Goal: Transaction & Acquisition: Purchase product/service

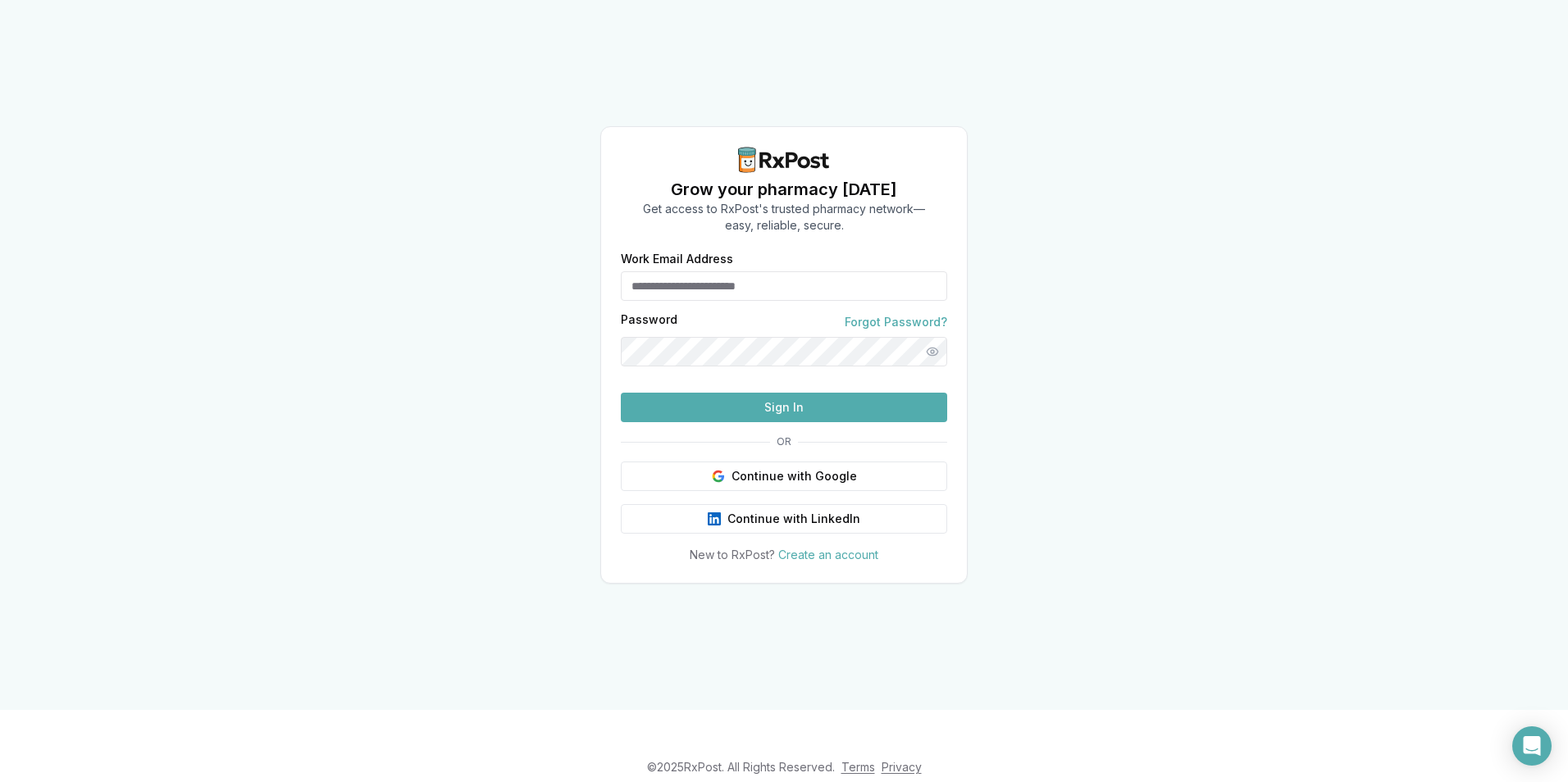
type input "**********"
click at [765, 422] on button "Sign In" at bounding box center [784, 408] width 326 height 30
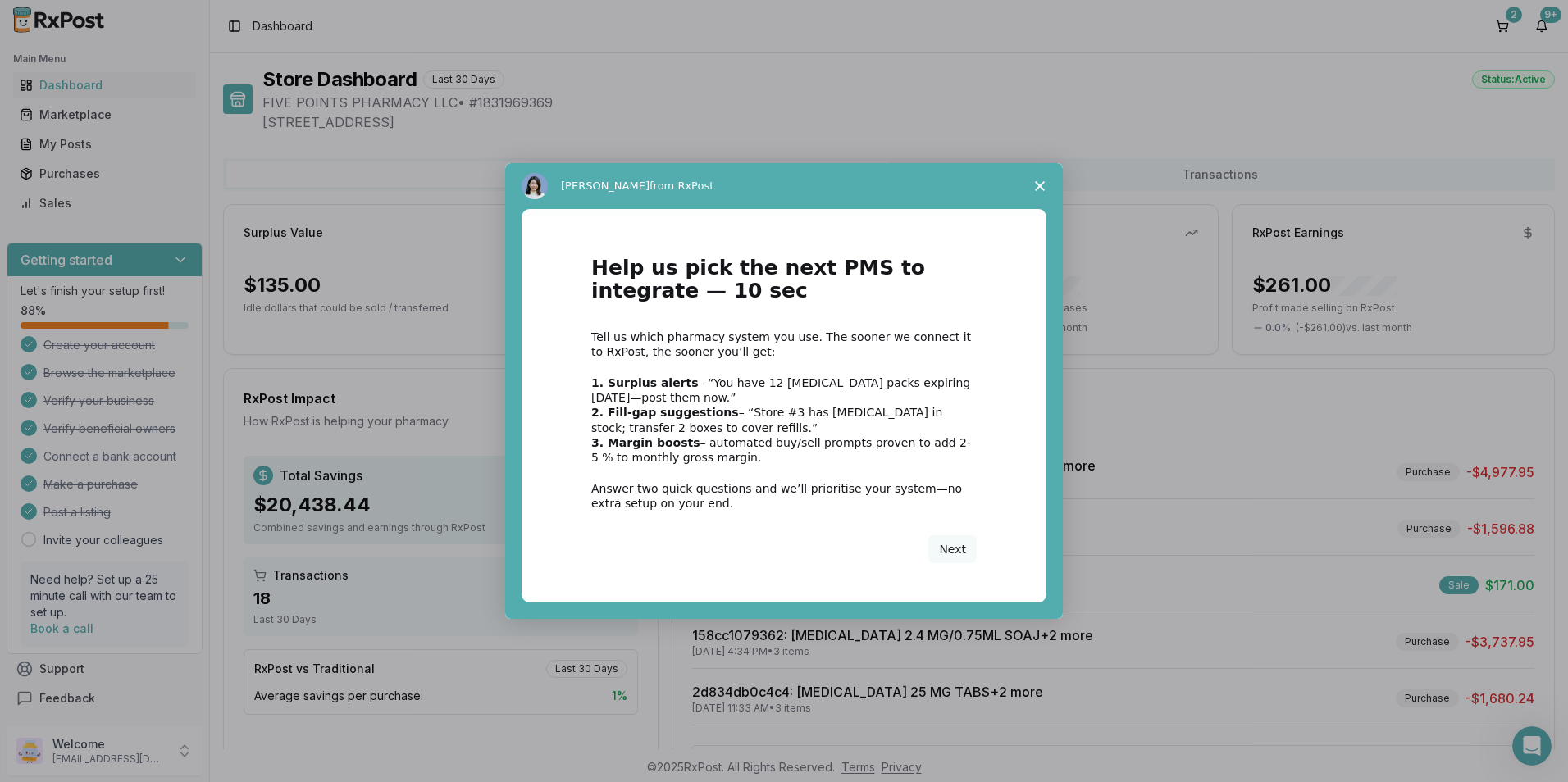
click at [1039, 187] on polygon "Close survey" at bounding box center [1040, 186] width 10 height 10
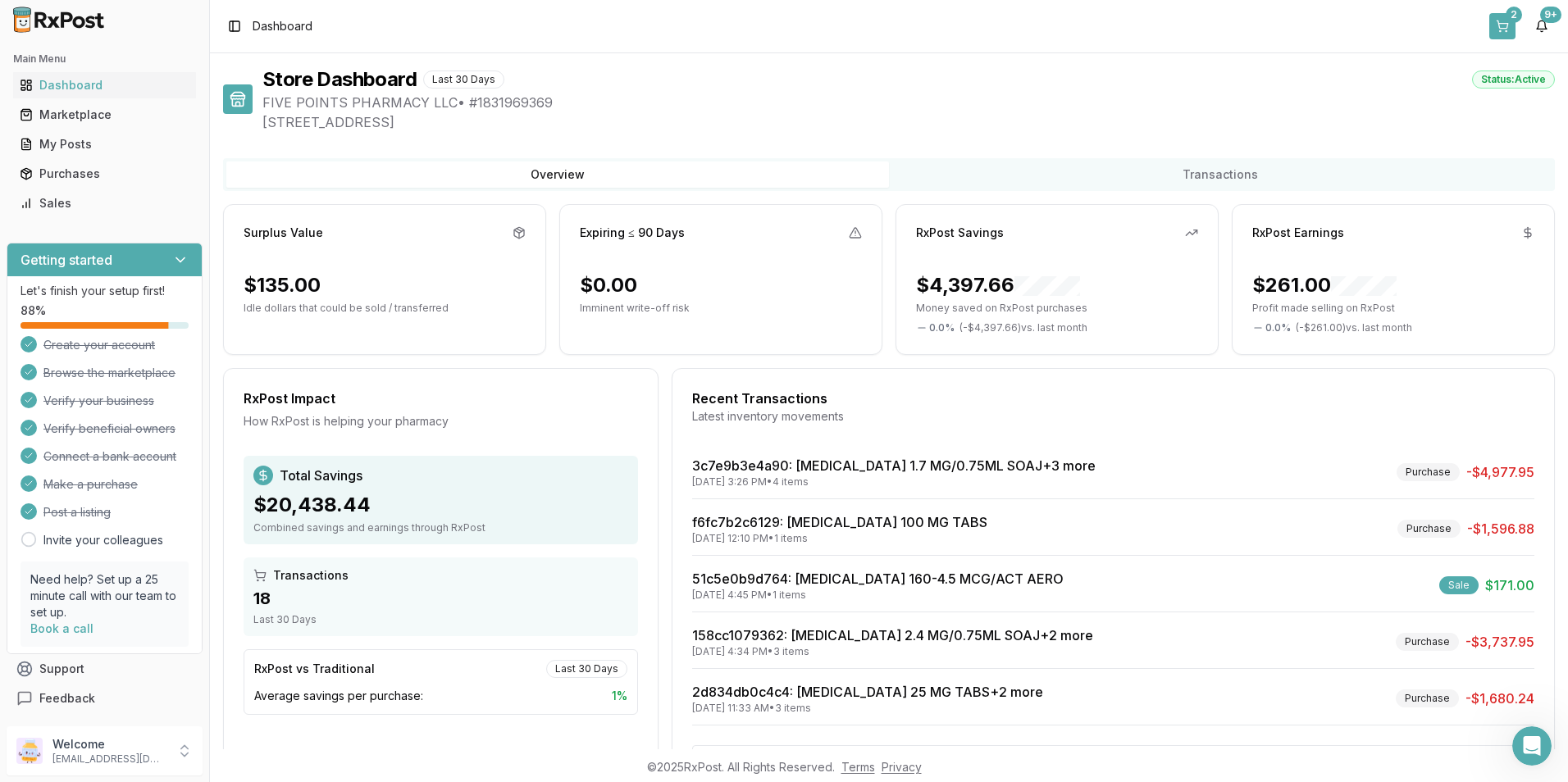
click at [1507, 18] on div "2" at bounding box center [1513, 15] width 16 height 16
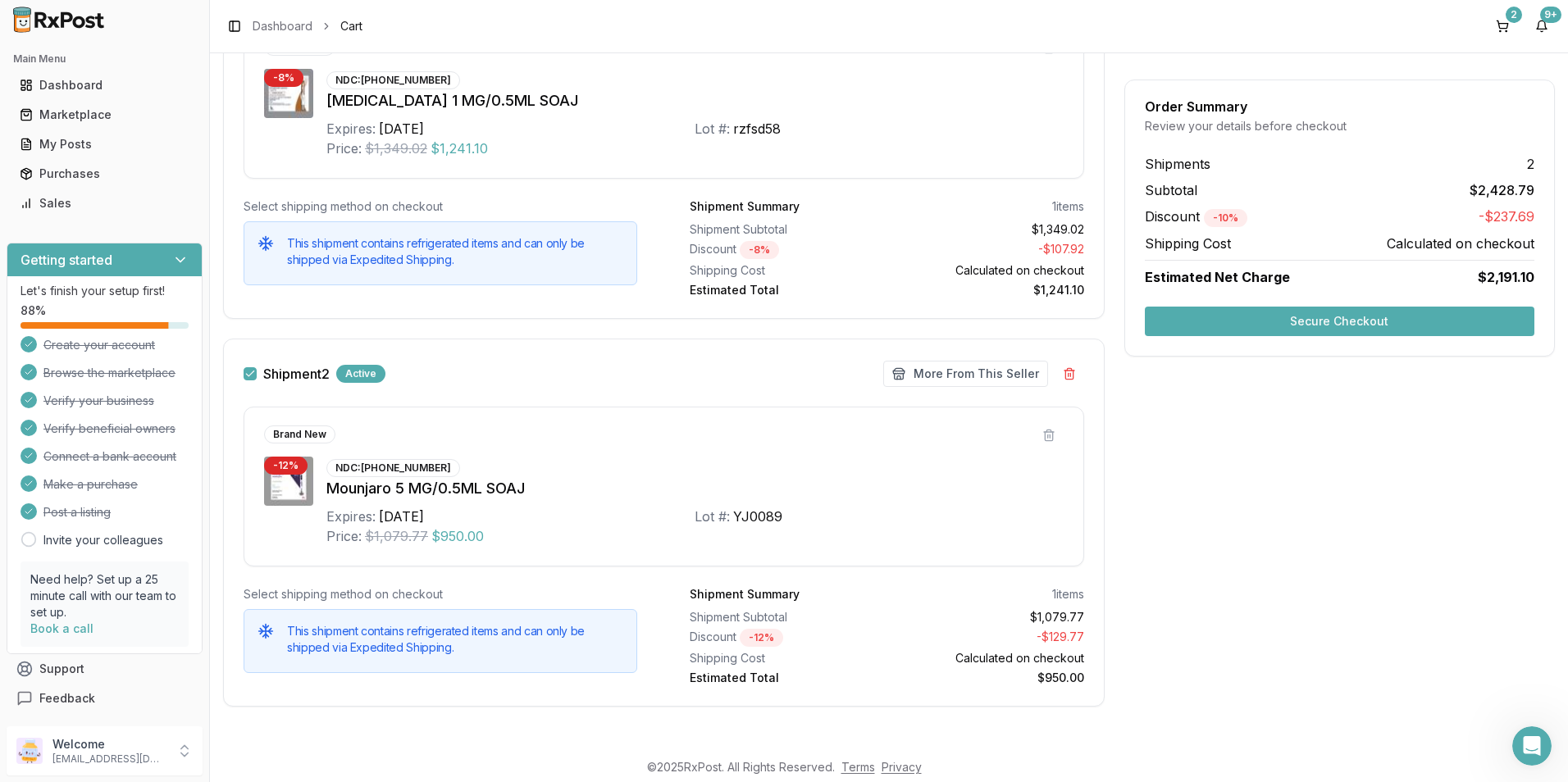
scroll to position [362, 0]
click at [1278, 317] on button "Secure Checkout" at bounding box center [1339, 322] width 389 height 30
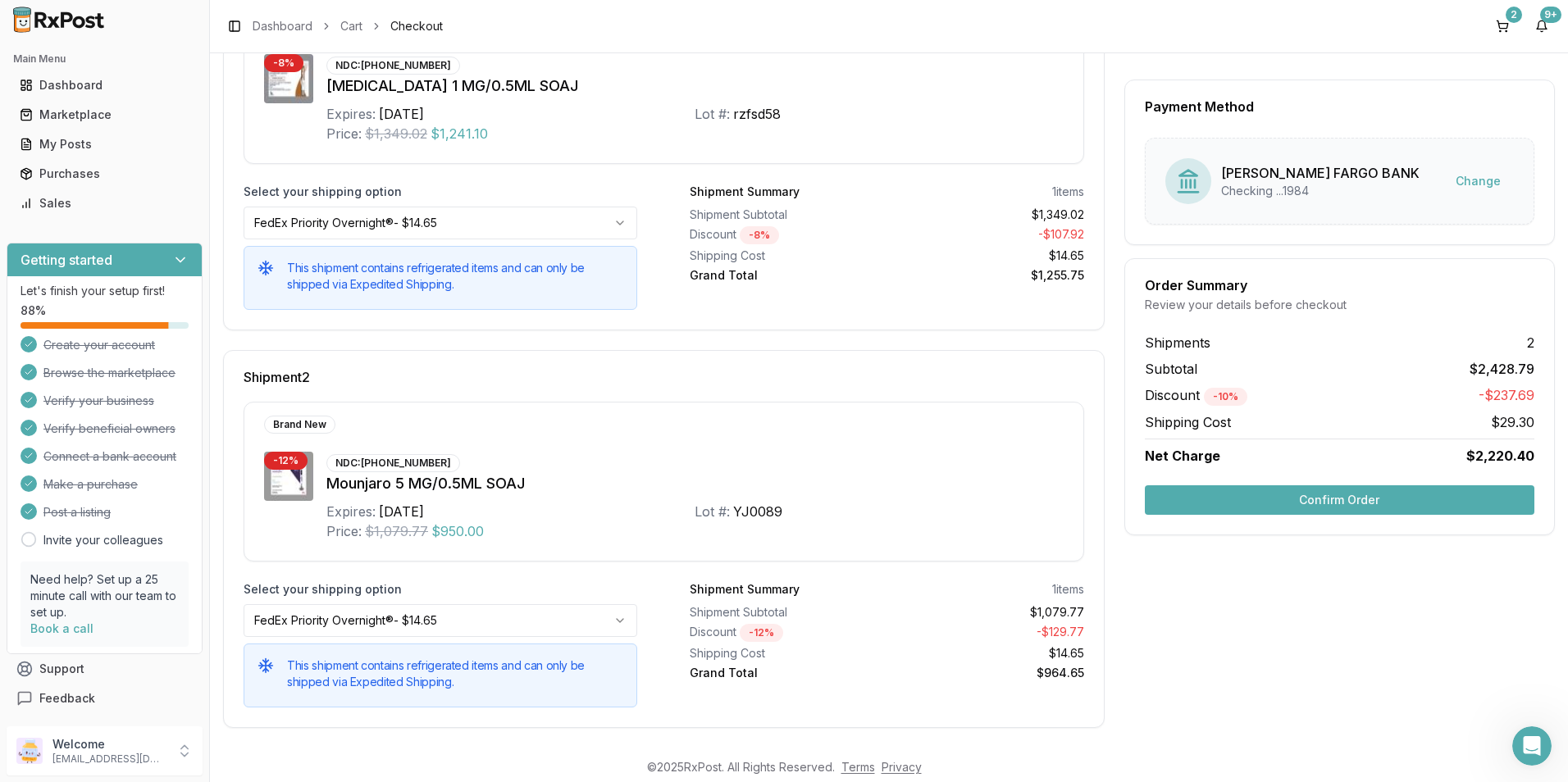
scroll to position [353, 0]
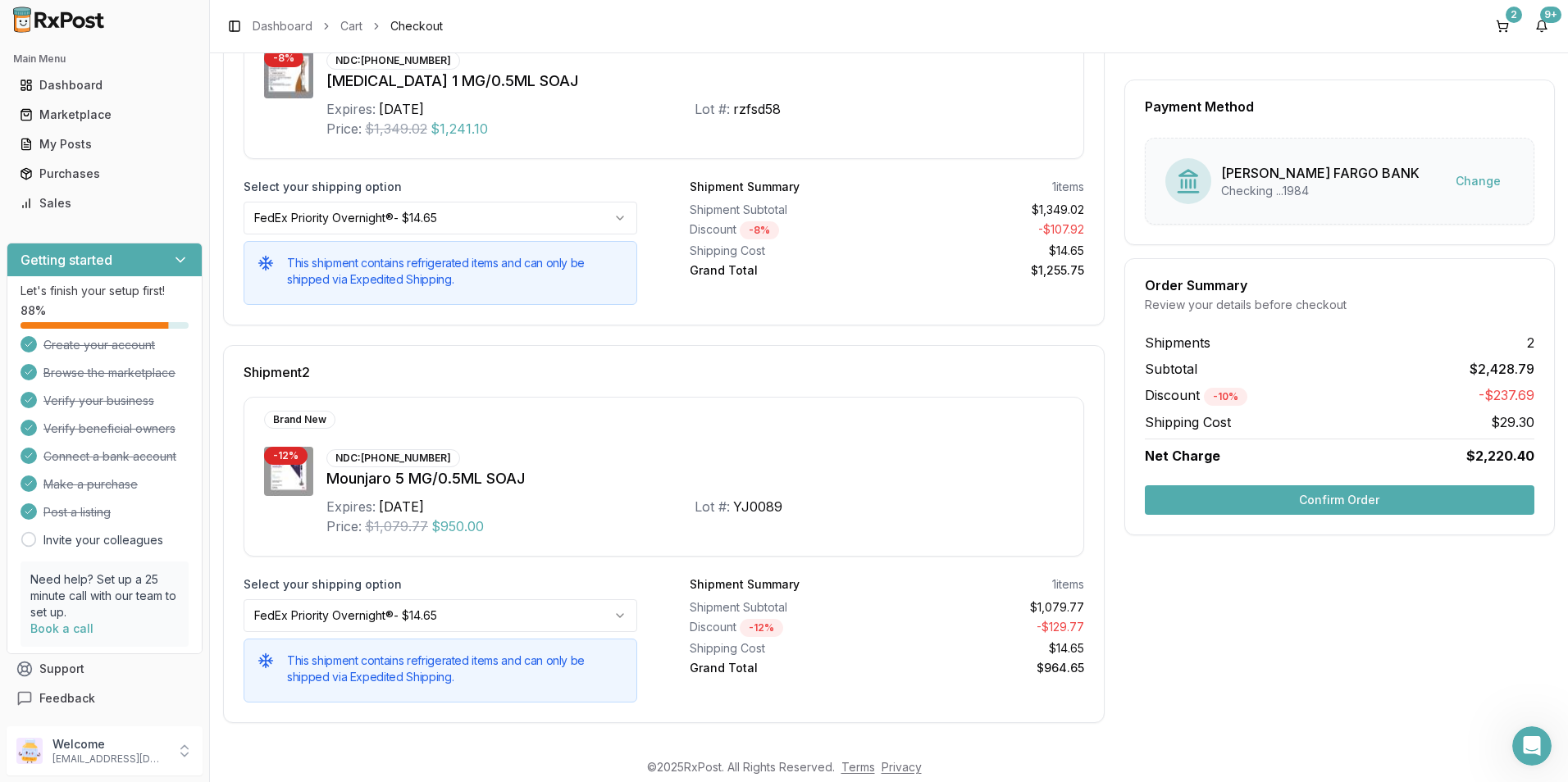
click at [1318, 505] on button "Confirm Order" at bounding box center [1339, 500] width 389 height 30
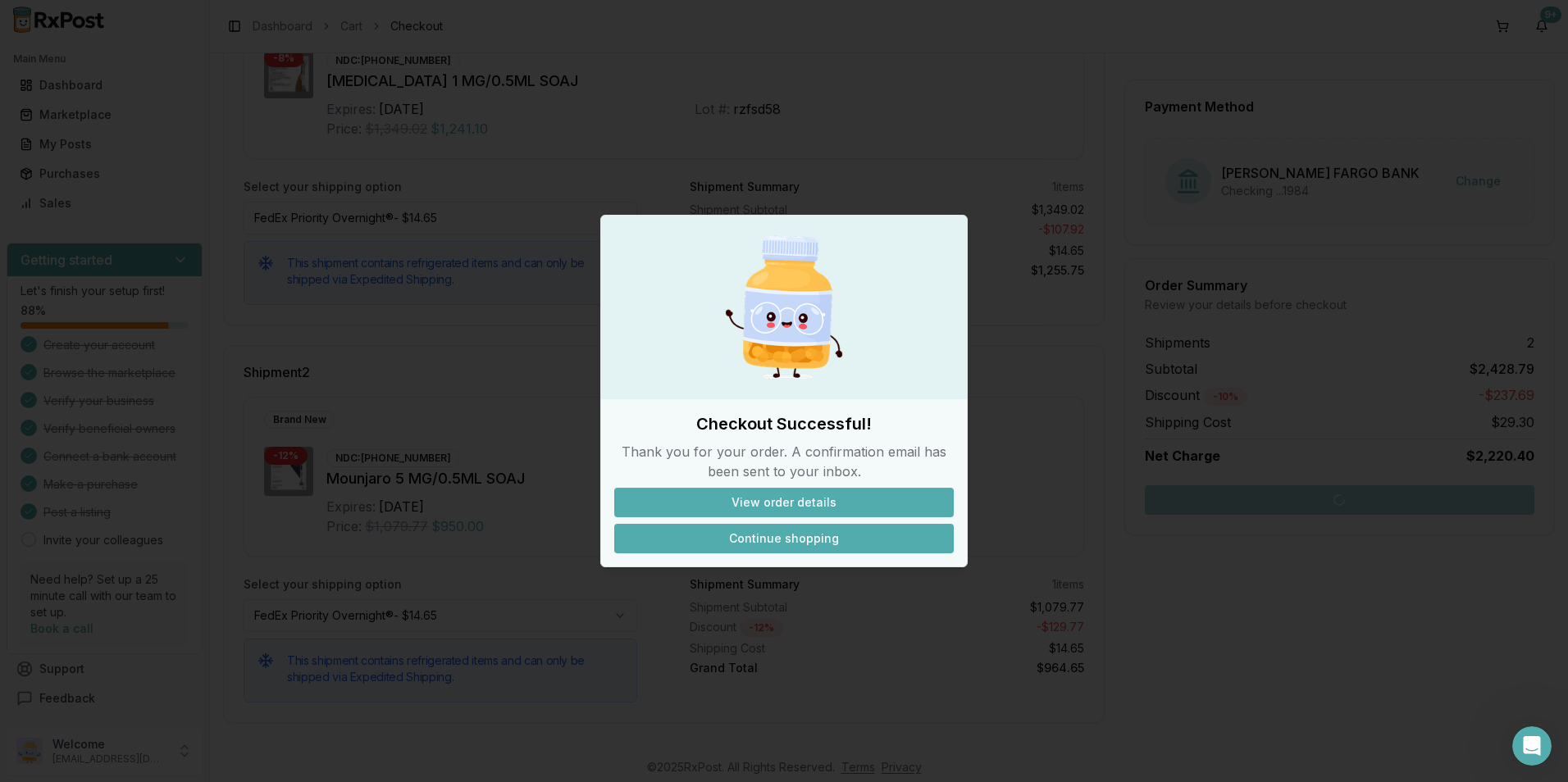
click at [802, 540] on button "Continue shopping" at bounding box center [783, 539] width 339 height 30
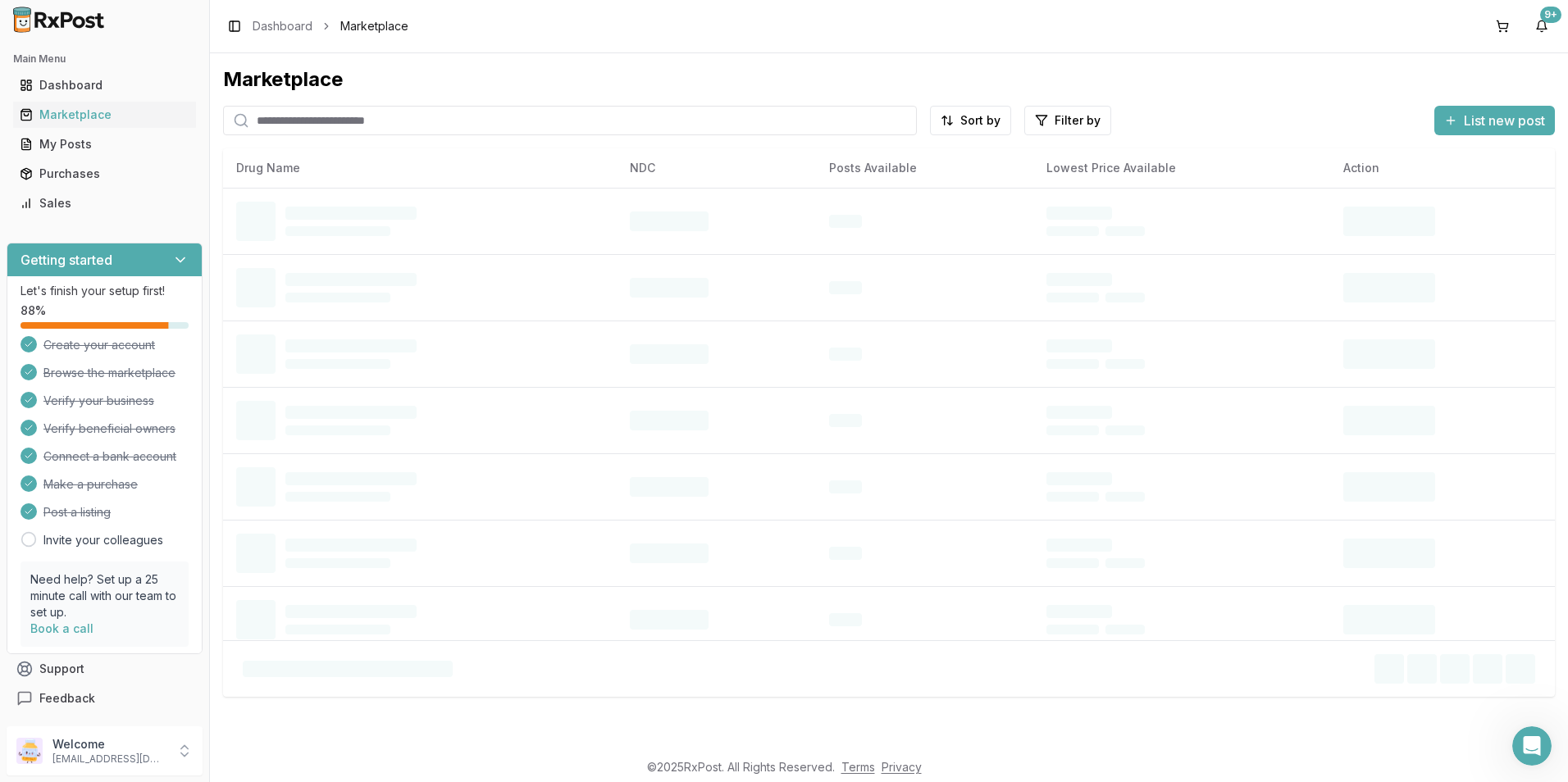
click at [325, 125] on input "search" at bounding box center [570, 121] width 694 height 30
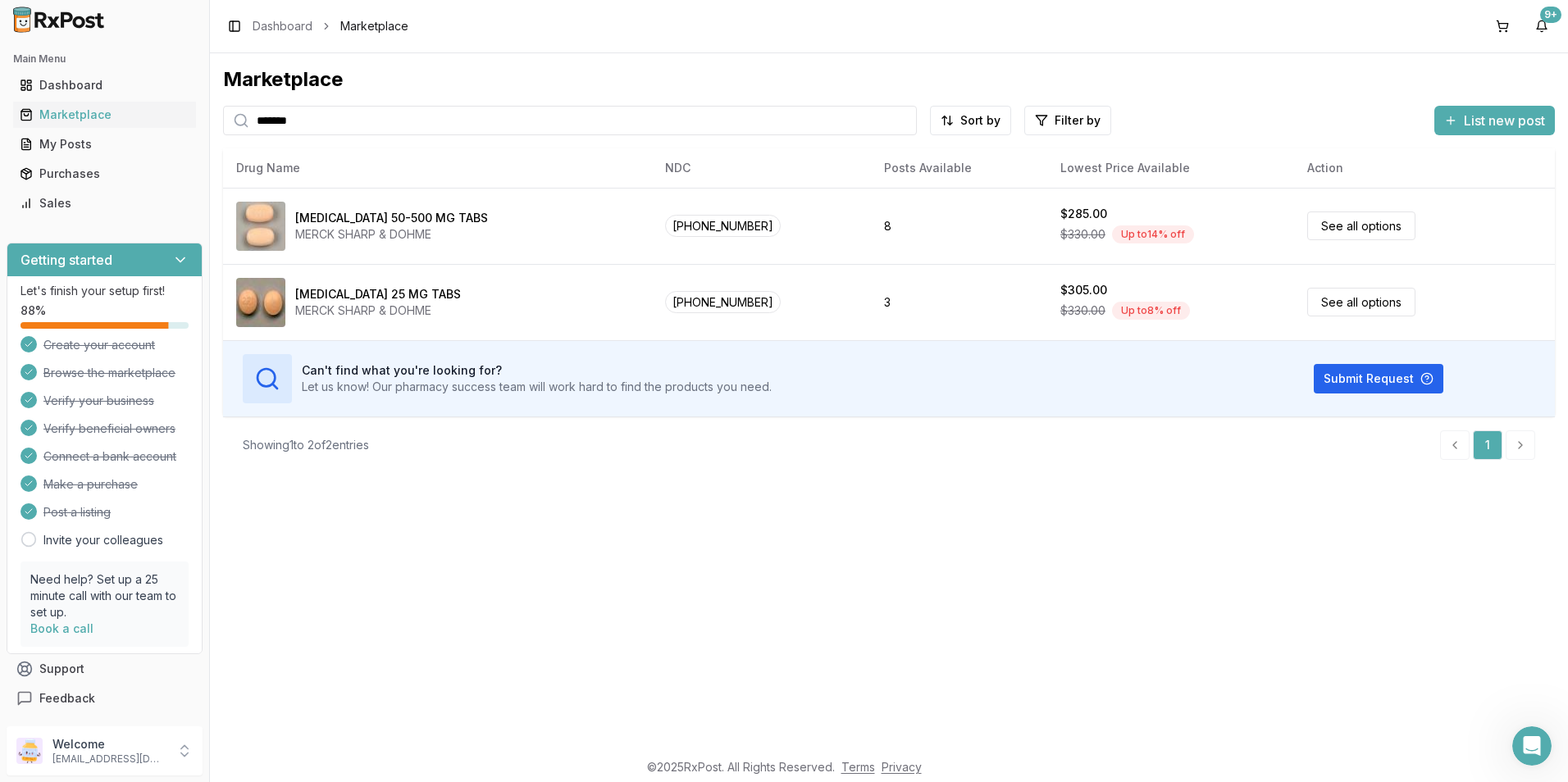
drag, startPoint x: 253, startPoint y: 130, endPoint x: 225, endPoint y: 134, distance: 29.1
click at [225, 134] on div "*******" at bounding box center [570, 121] width 694 height 30
type input "********"
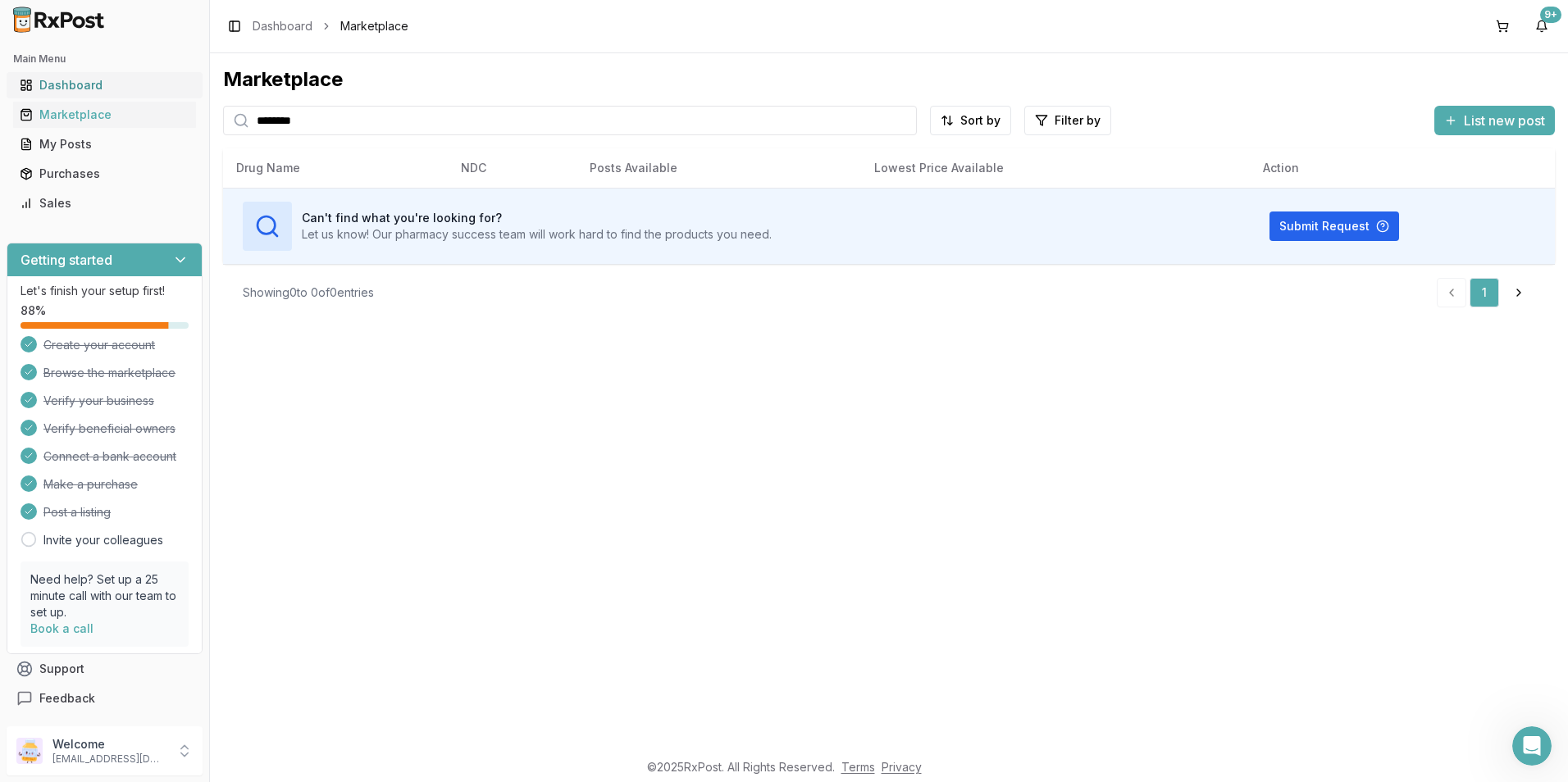
click at [118, 89] on div "Dashboard" at bounding box center [105, 85] width 170 height 16
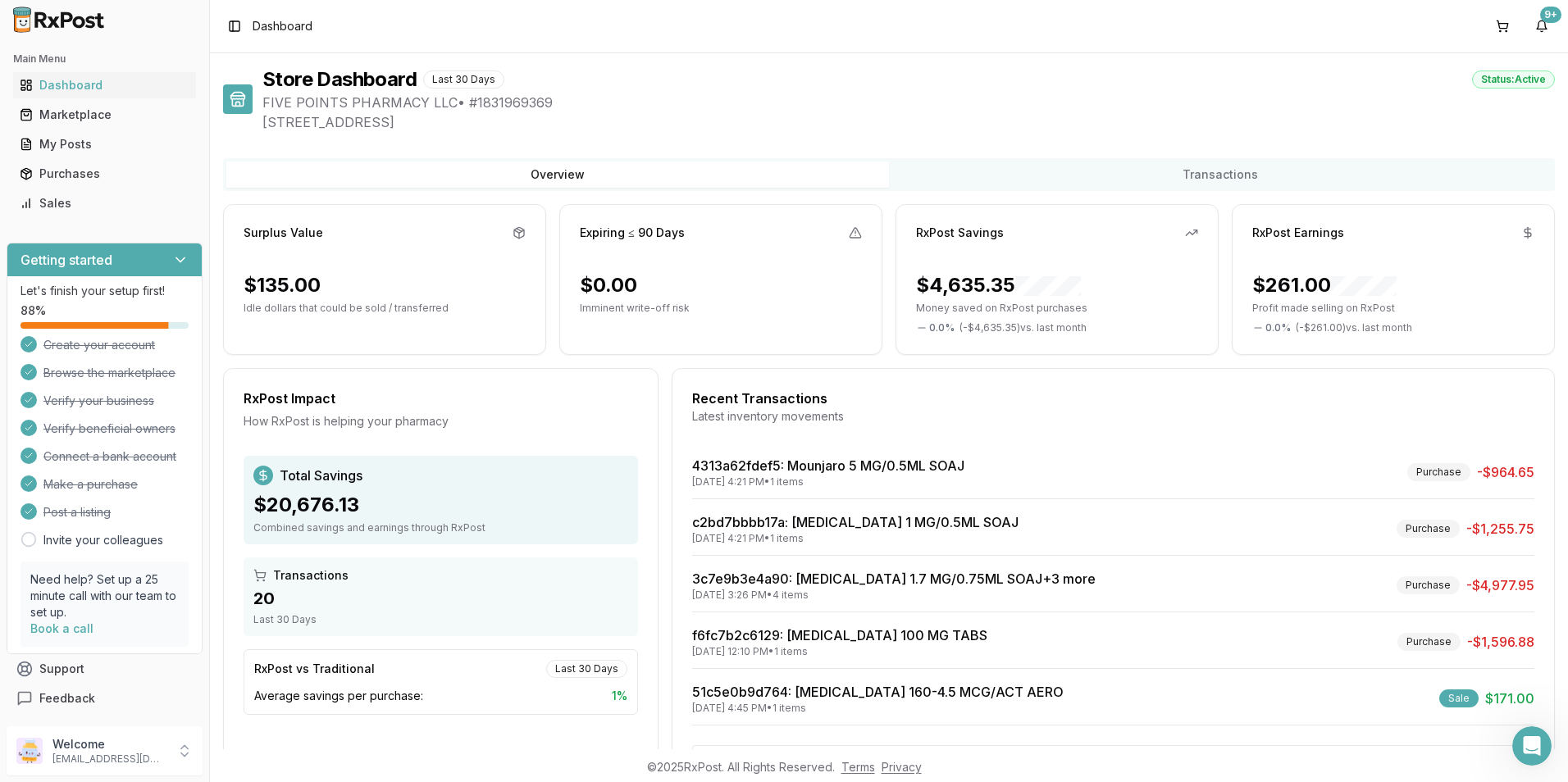
click at [739, 48] on div "Toggle Sidebar Dashboard 9+" at bounding box center [889, 26] width 1358 height 52
click at [81, 141] on div "My Posts" at bounding box center [105, 144] width 170 height 16
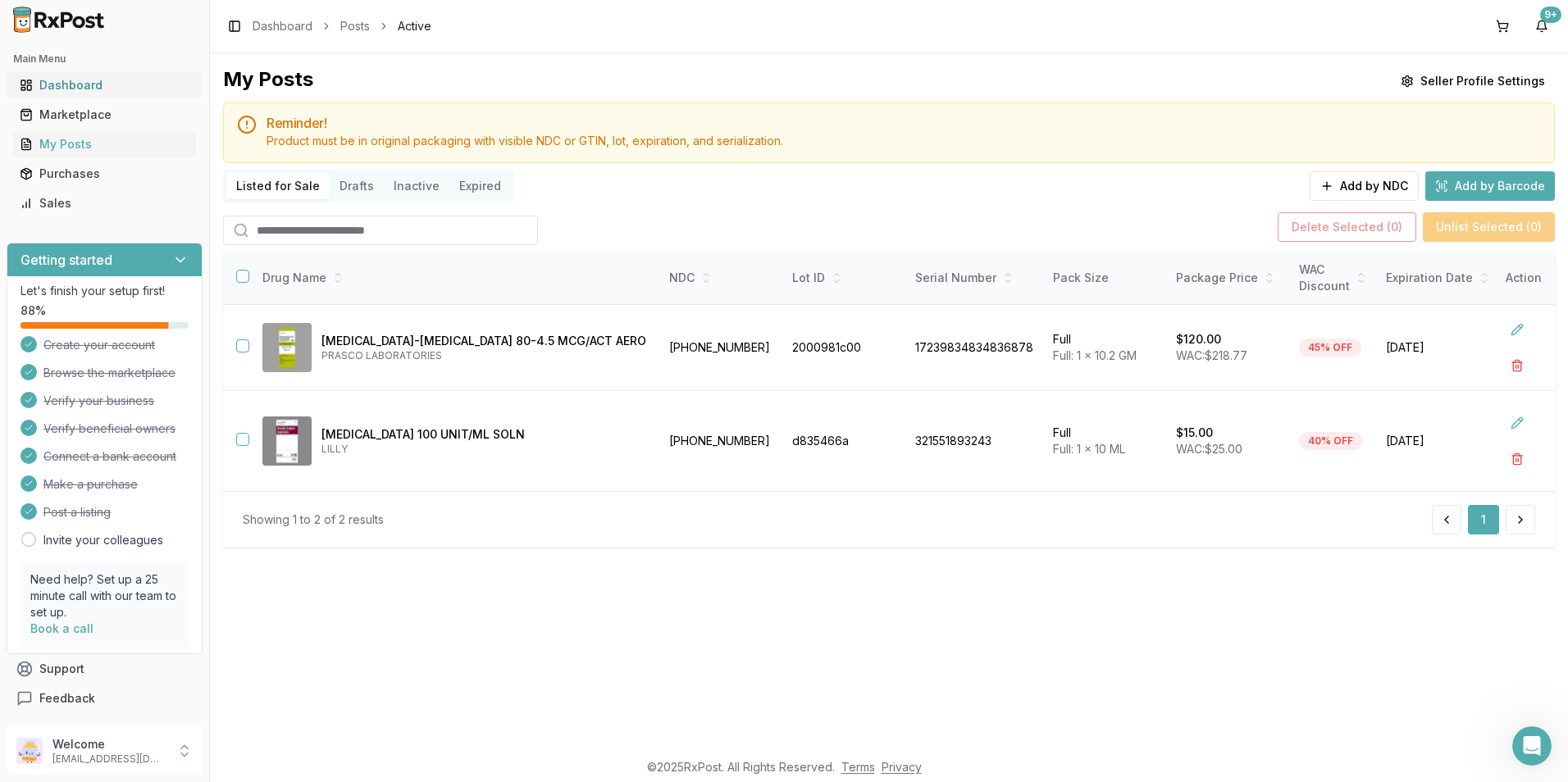
click at [66, 90] on div "Dashboard" at bounding box center [105, 85] width 170 height 16
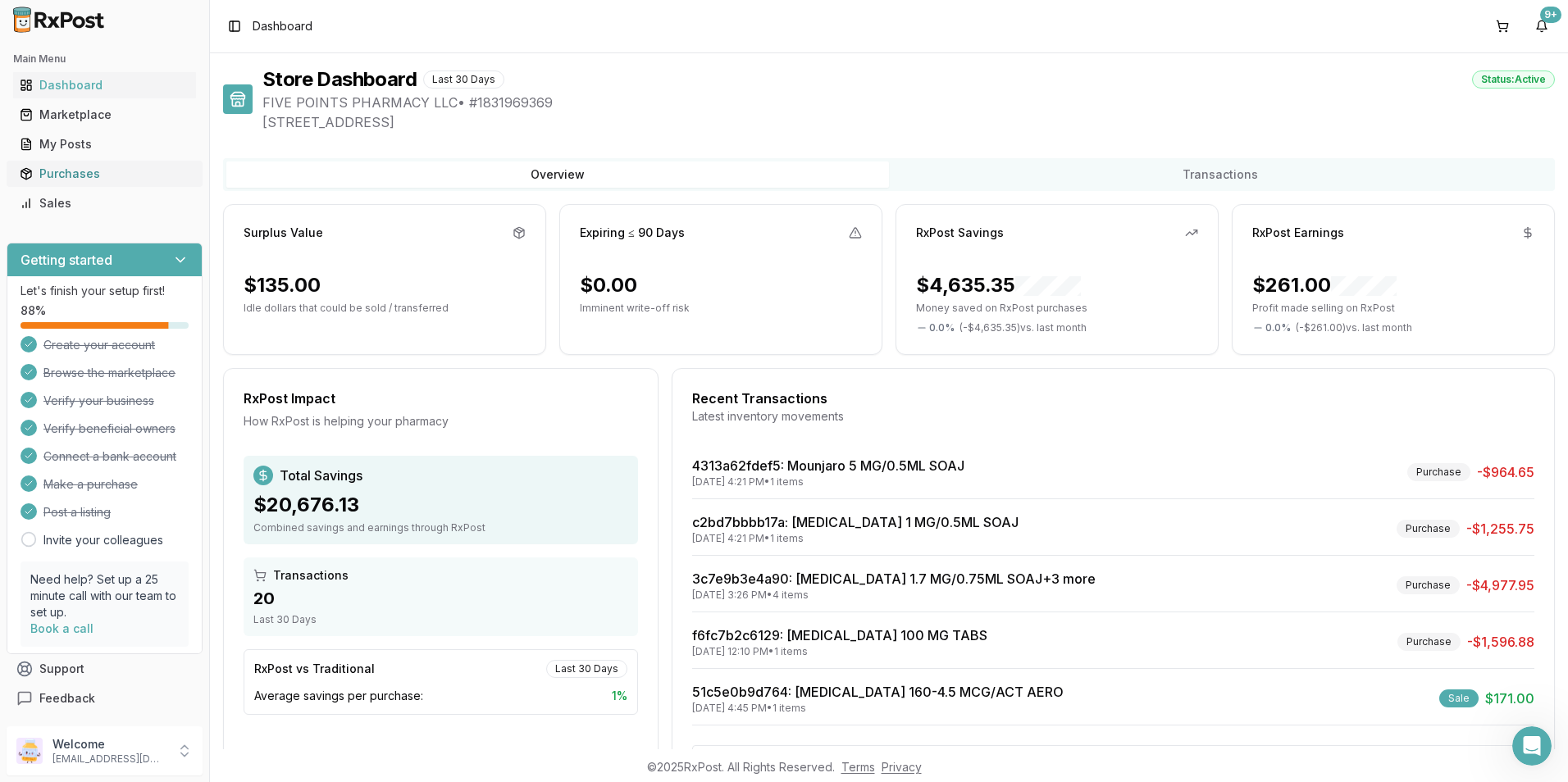
click at [82, 180] on div "Purchases" at bounding box center [105, 174] width 170 height 16
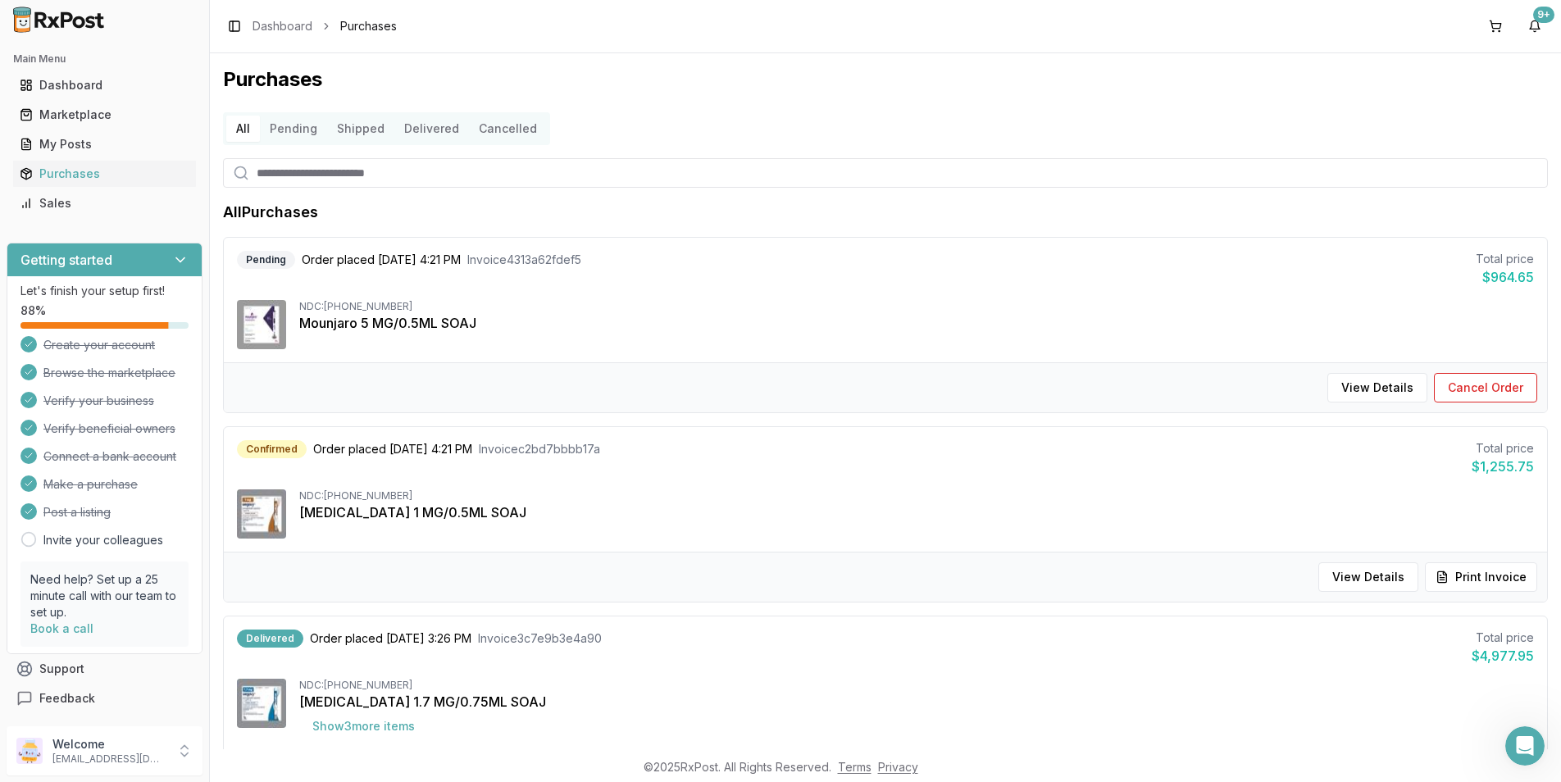
click at [298, 130] on button "Pending" at bounding box center [293, 129] width 67 height 26
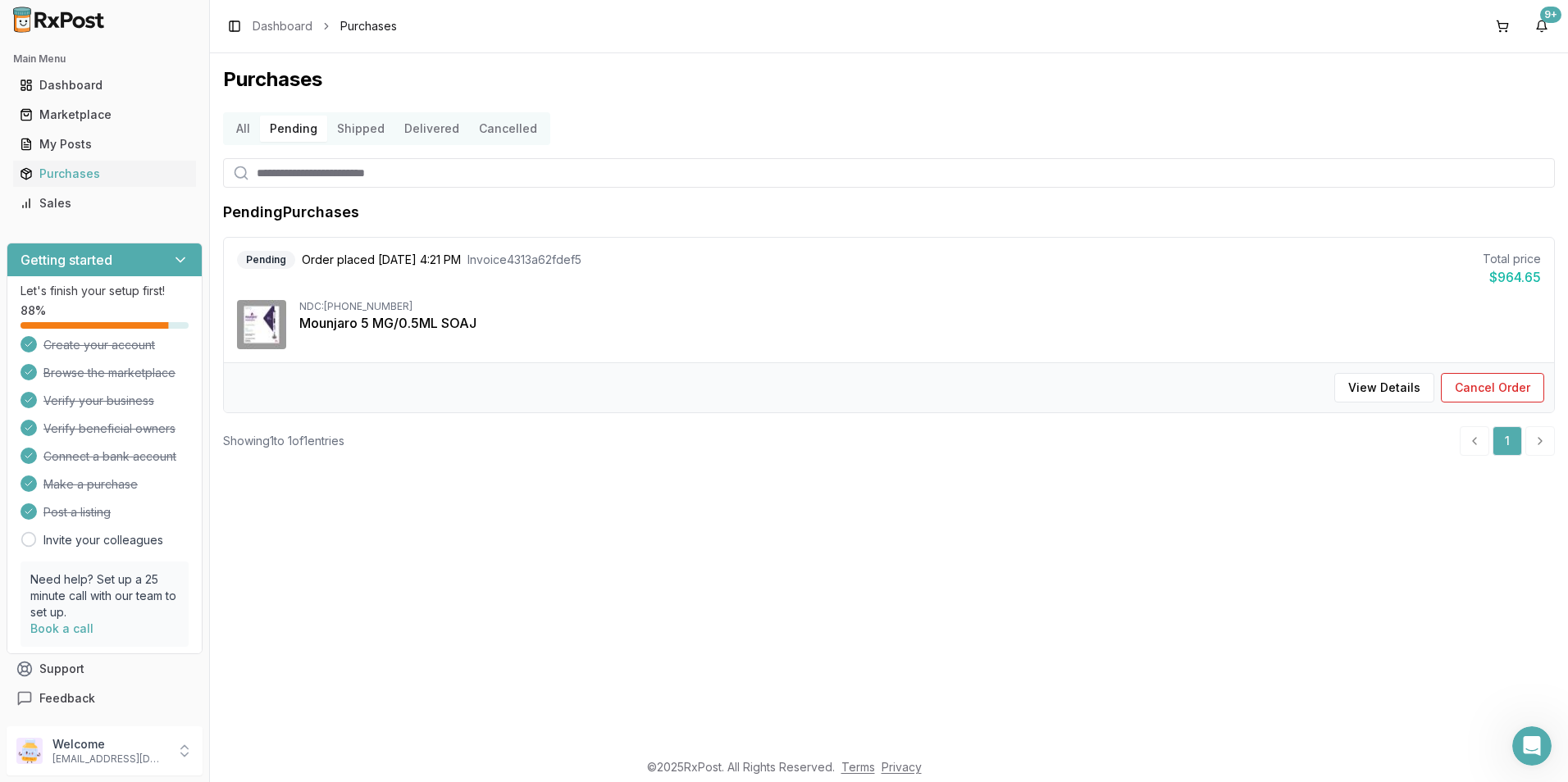
click at [243, 136] on button "All" at bounding box center [243, 129] width 34 height 26
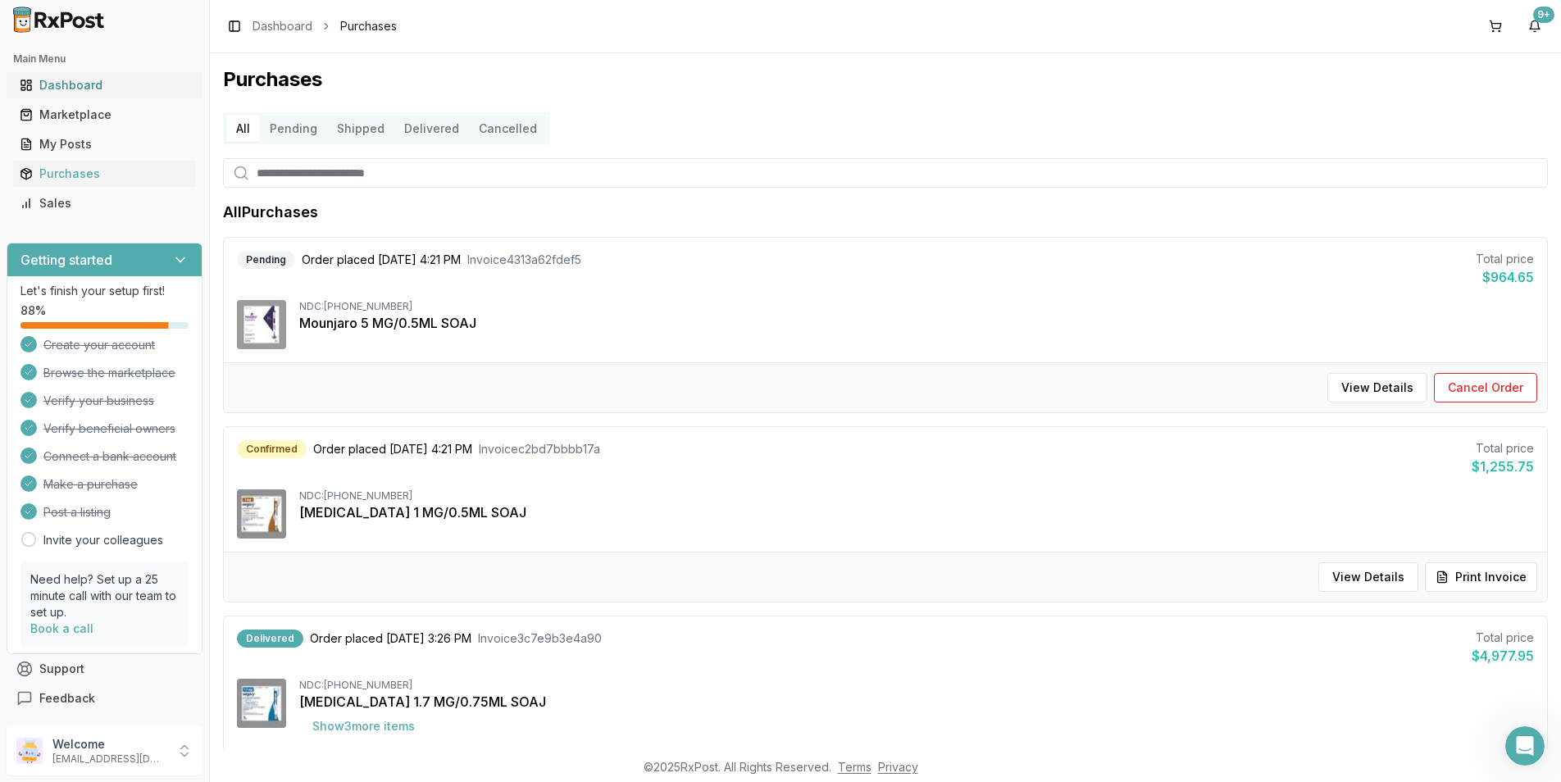
click at [115, 93] on link "Dashboard" at bounding box center [104, 86] width 183 height 30
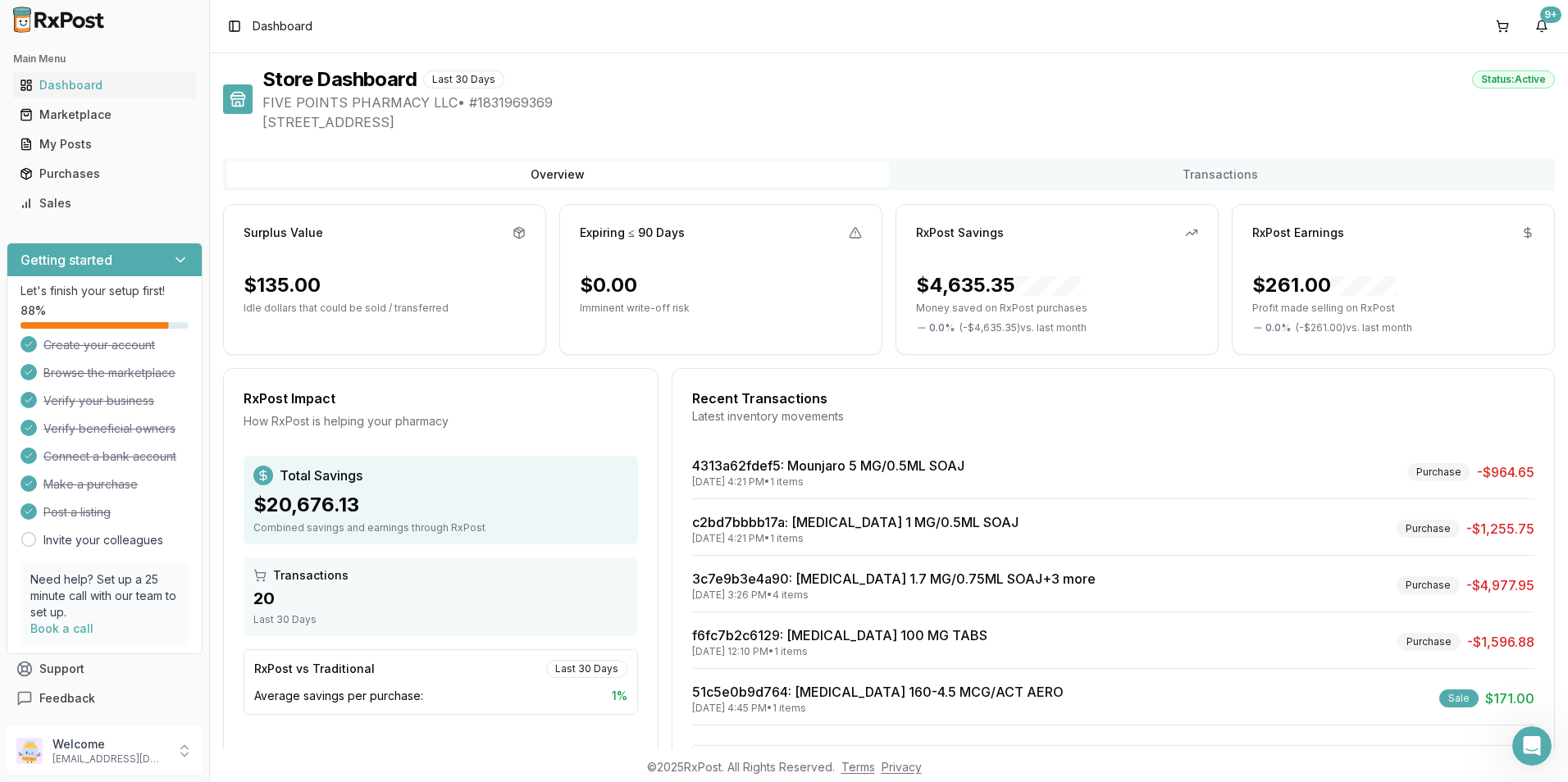
click at [273, 239] on div "Surplus Value" at bounding box center [284, 233] width 80 height 16
click at [277, 284] on div "$135.00" at bounding box center [282, 285] width 77 height 26
click at [285, 314] on p "Idle dollars that could be sold / transferred" at bounding box center [385, 308] width 282 height 13
click at [75, 200] on div "Sales" at bounding box center [105, 203] width 170 height 16
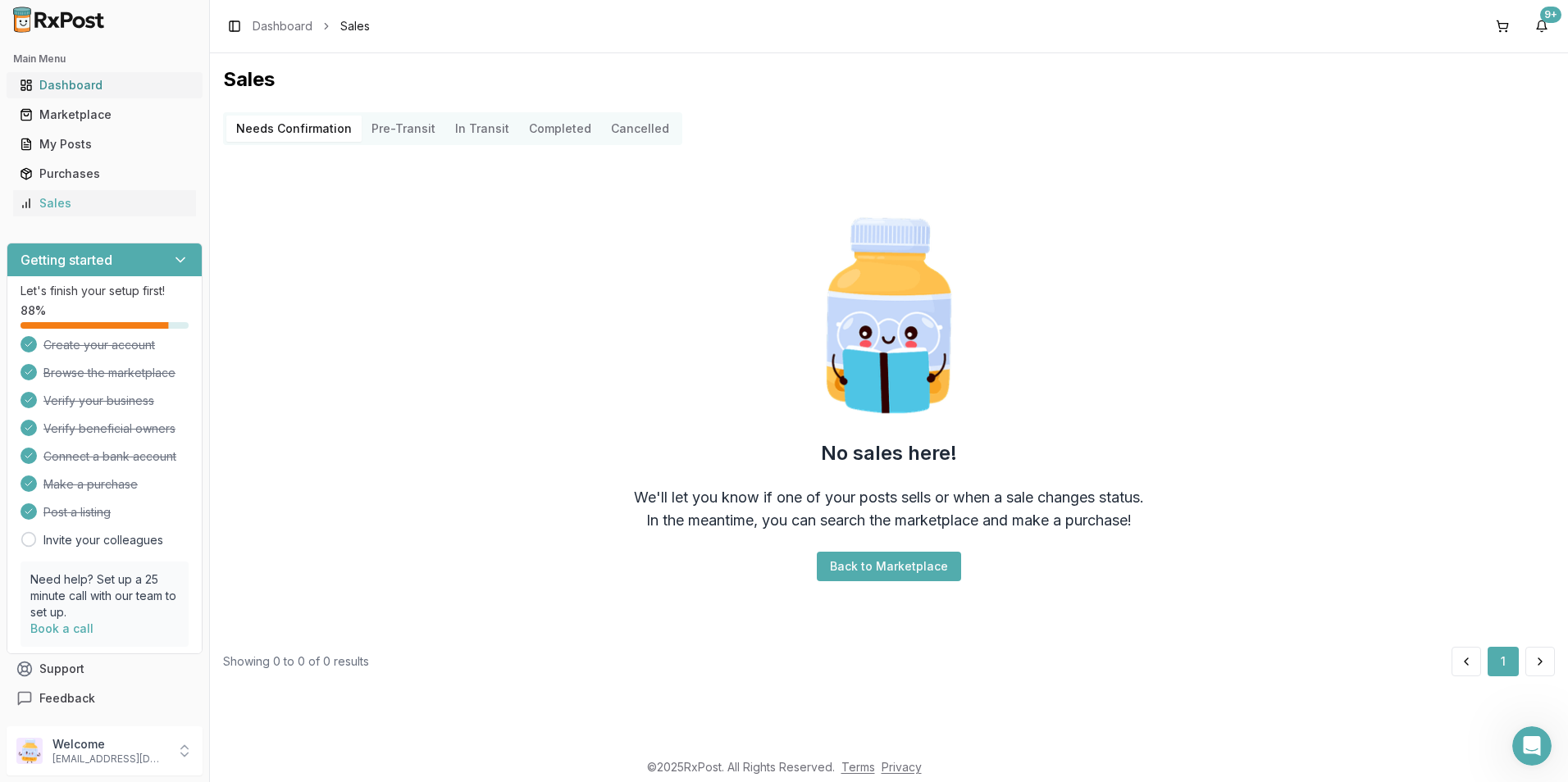
click at [55, 94] on link "Dashboard" at bounding box center [104, 86] width 183 height 30
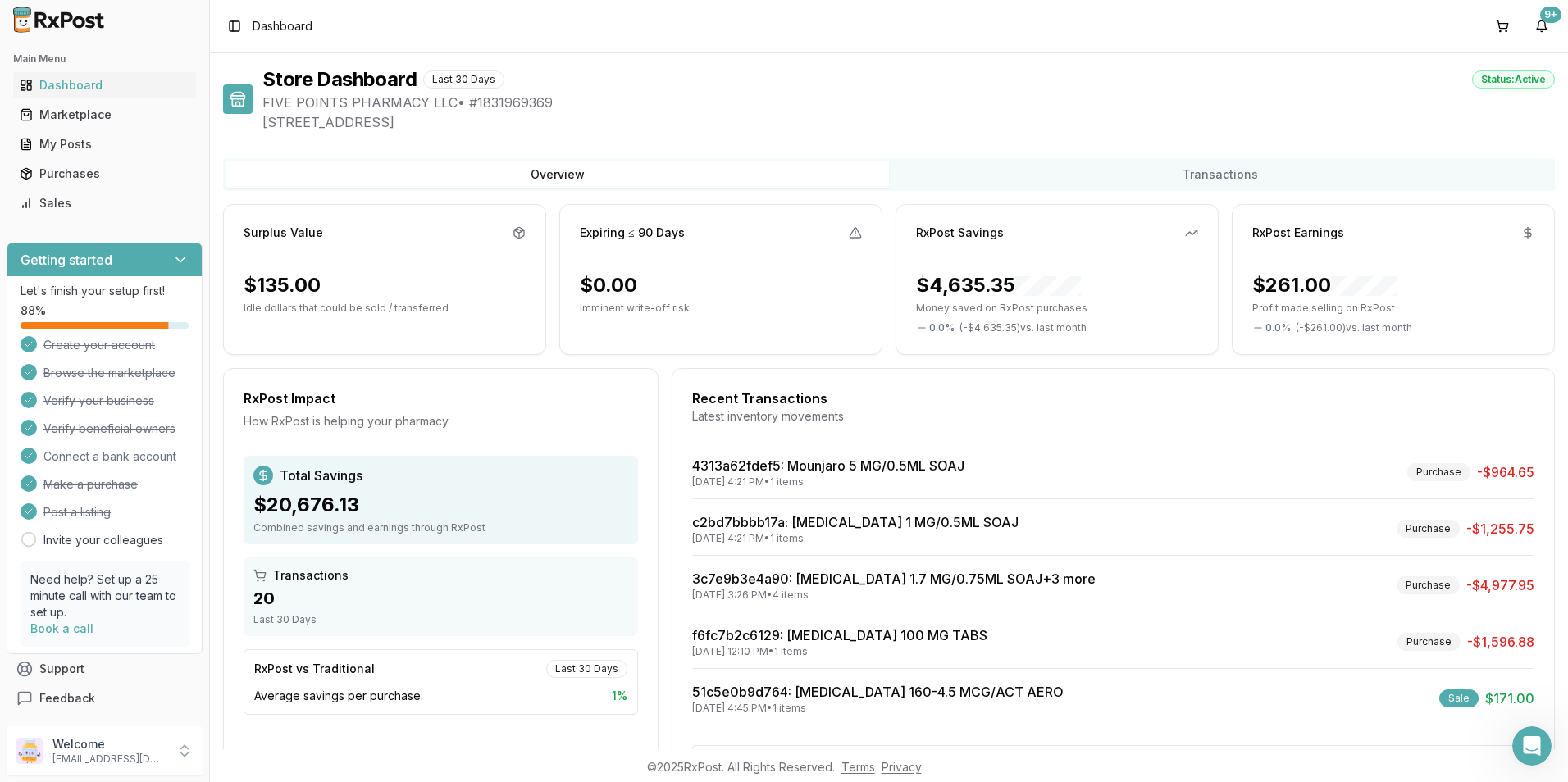
click at [517, 229] on icon at bounding box center [518, 232] width 13 height 13
click at [517, 231] on icon at bounding box center [518, 232] width 13 height 13
click at [289, 232] on div "Surplus Value" at bounding box center [284, 233] width 80 height 16
click at [284, 280] on div "$135.00" at bounding box center [282, 285] width 77 height 26
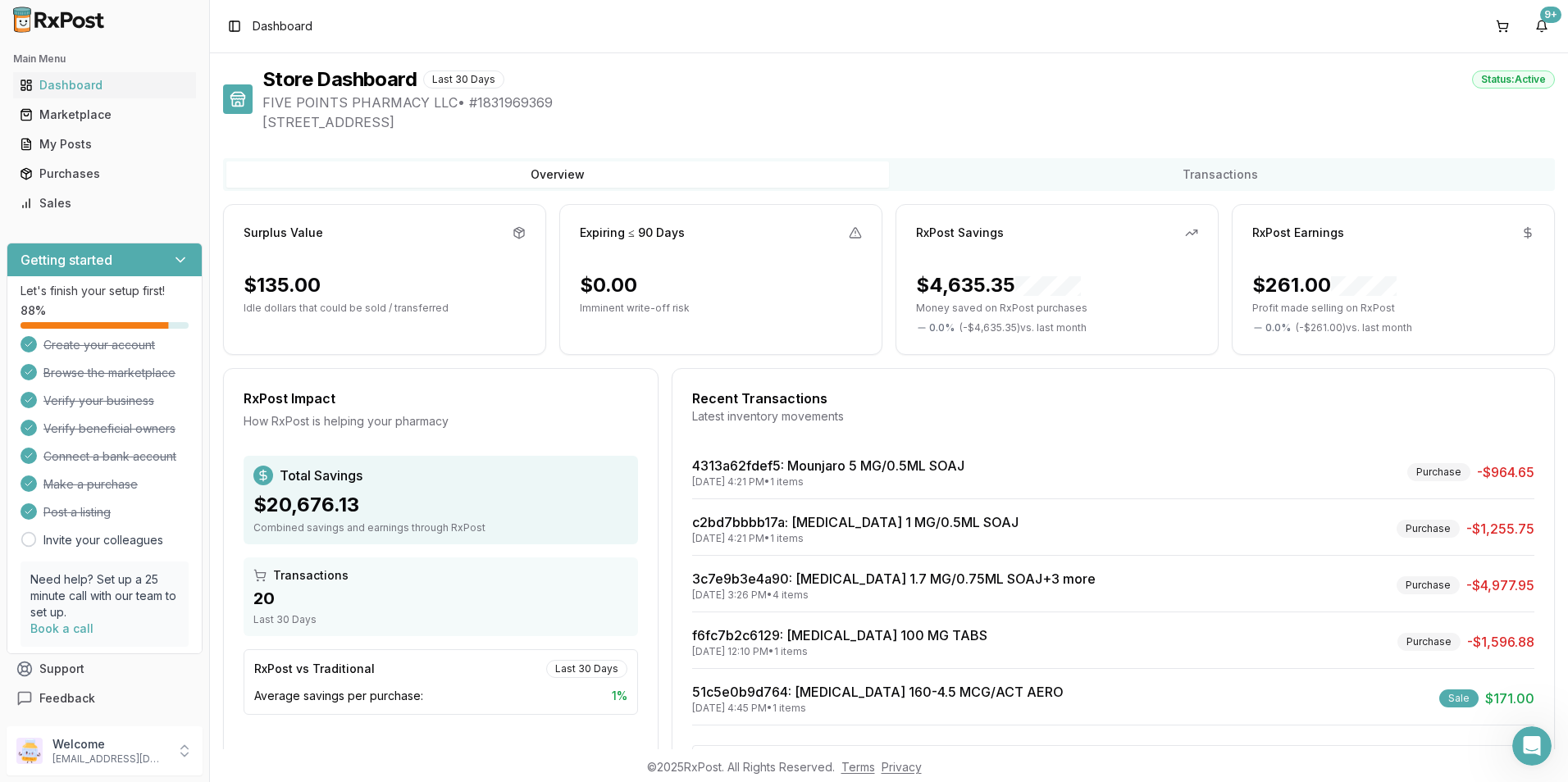
click at [514, 233] on icon at bounding box center [518, 232] width 13 height 13
drag, startPoint x: 289, startPoint y: 121, endPoint x: 532, endPoint y: 137, distance: 243.2
click at [532, 137] on div "Store Dashboard Last 30 Days Status: Active FIVE POINTS PHARMACY LLC • # 183196…" at bounding box center [889, 429] width 1332 height 726
drag, startPoint x: 532, startPoint y: 137, endPoint x: 550, endPoint y: 134, distance: 18.3
click at [550, 134] on div "Store Dashboard Last 30 Days Status: Active FIVE POINTS PHARMACY LLC • # 183196…" at bounding box center [889, 429] width 1332 height 726
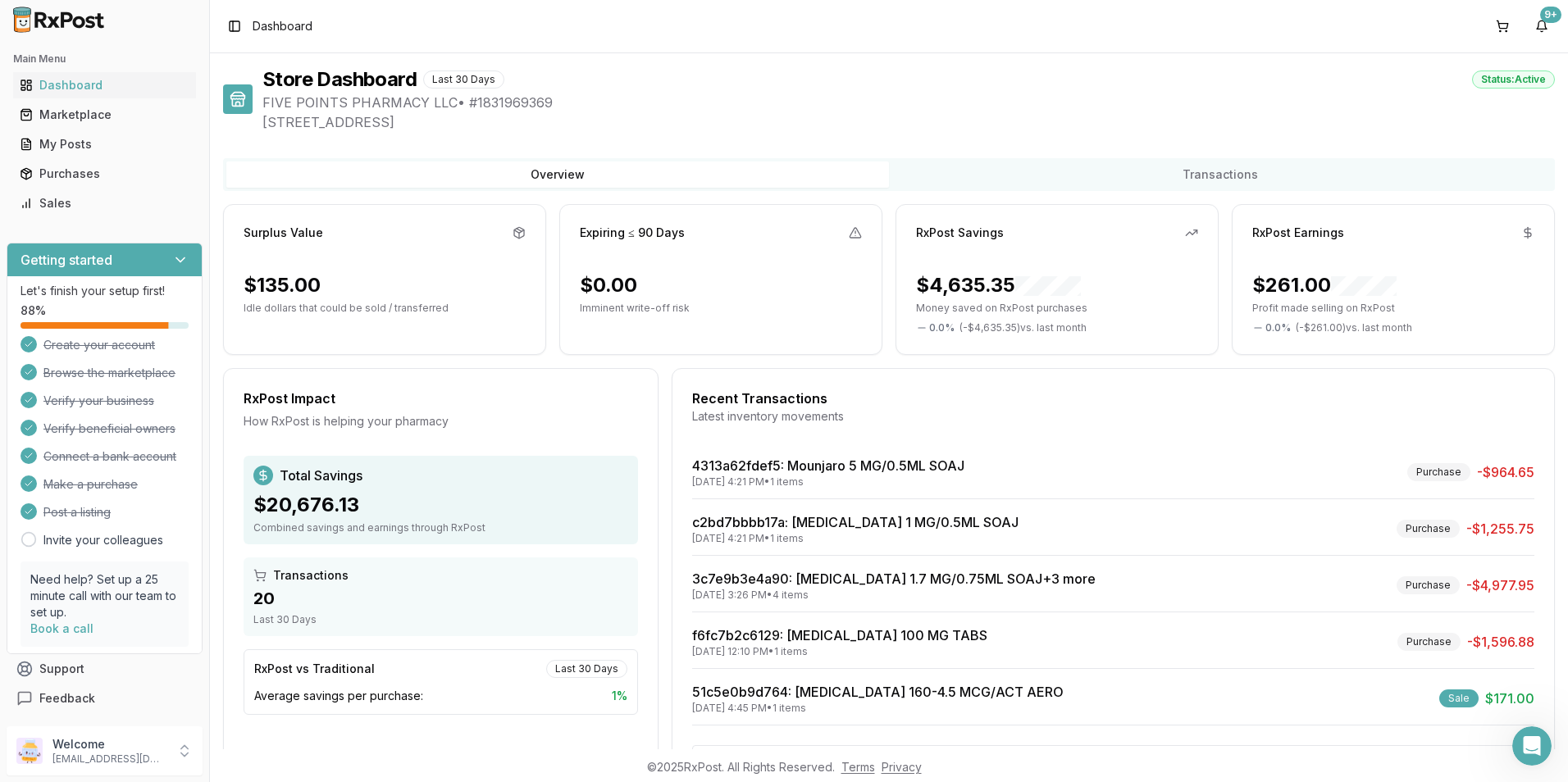
click at [298, 289] on div "$135.00" at bounding box center [282, 285] width 77 height 26
